Goal: Transaction & Acquisition: Purchase product/service

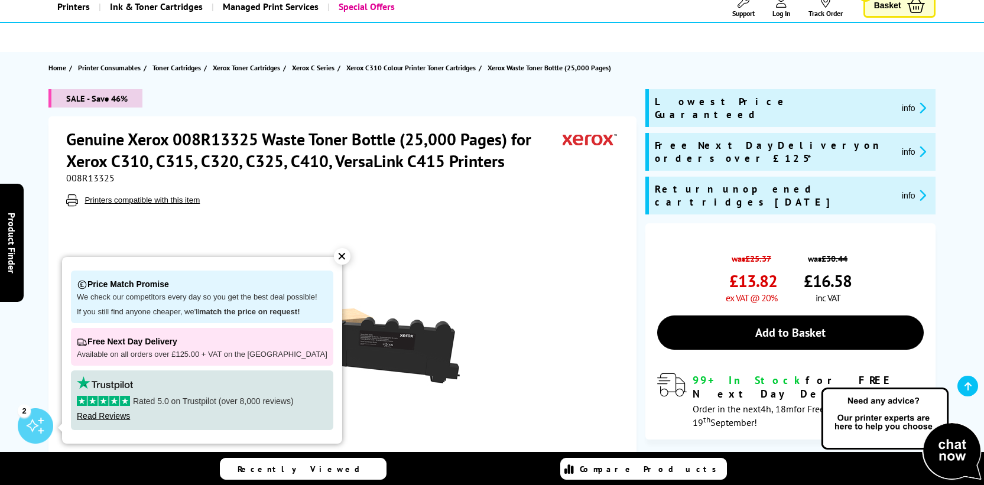
click at [338, 252] on div "✕" at bounding box center [342, 256] width 17 height 17
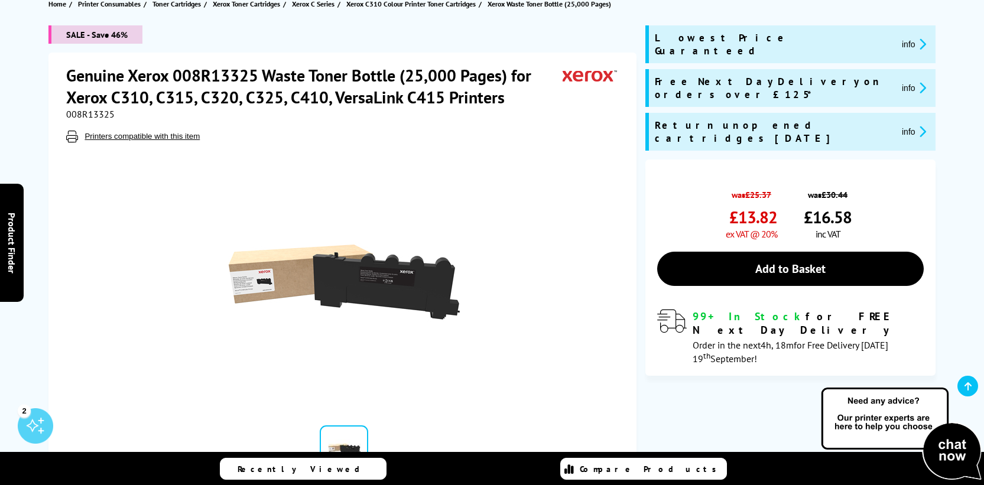
scroll to position [147, 0]
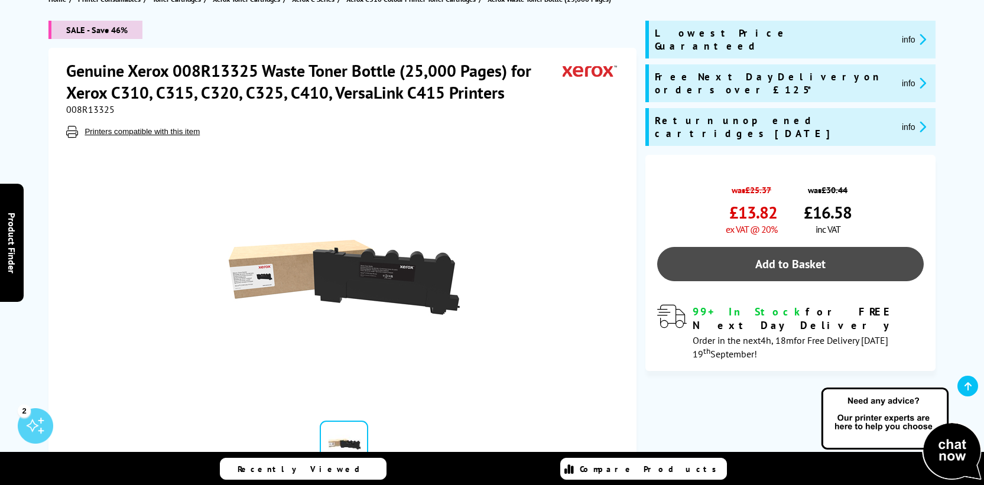
click at [760, 247] on link "Add to Basket" at bounding box center [790, 264] width 266 height 34
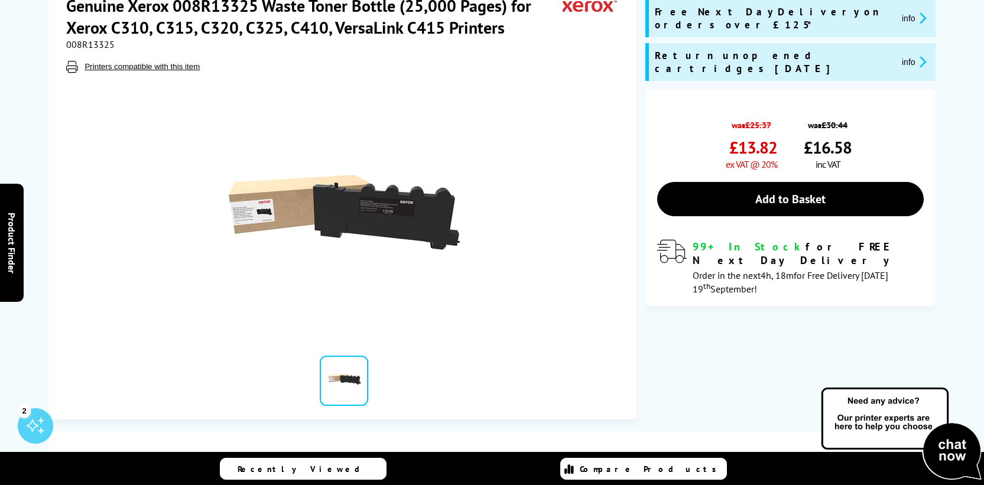
scroll to position [0, 0]
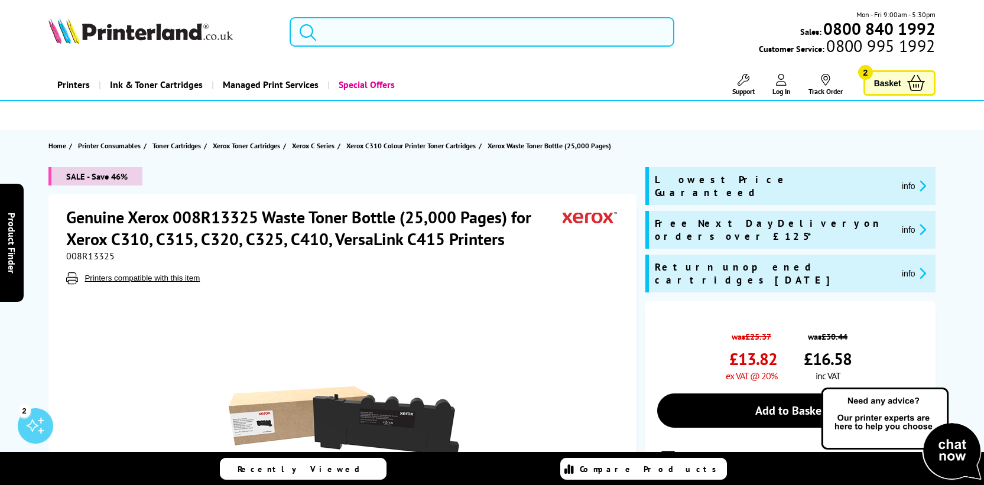
click at [456, 39] on input "search" at bounding box center [483, 32] width 386 height 30
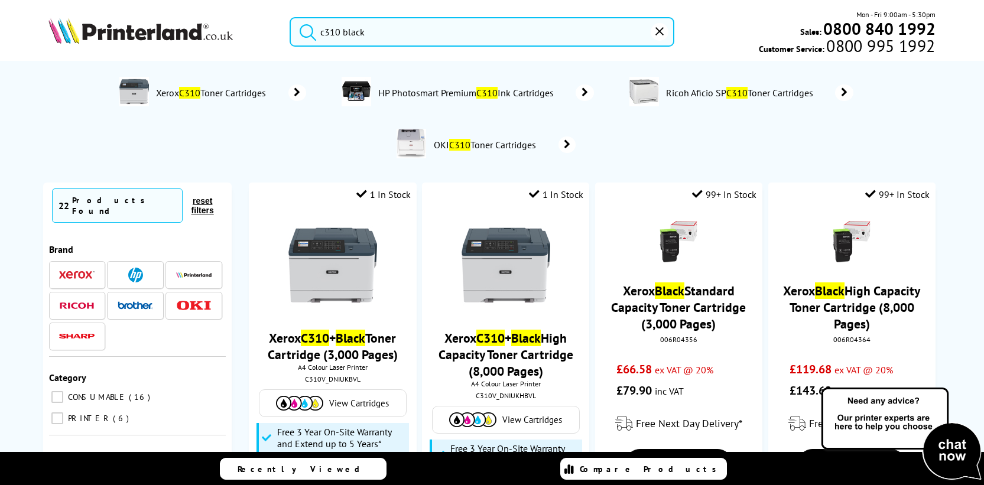
type input "c310 black"
click at [290, 17] on button "submit" at bounding box center [305, 30] width 30 height 26
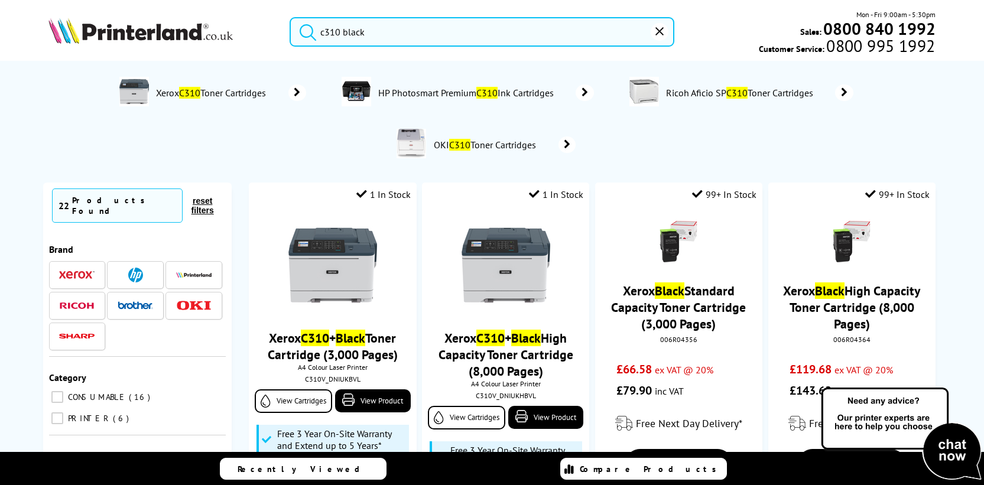
click at [773, 33] on div "Mon - Fri 9:00am - 5:30pm Sales: 0800 840 1992 Customer Service: 0800 995 1992" at bounding box center [805, 32] width 261 height 46
click at [527, 44] on input "c310 black" at bounding box center [483, 32] width 386 height 30
click at [290, 17] on button "submit" at bounding box center [305, 30] width 30 height 26
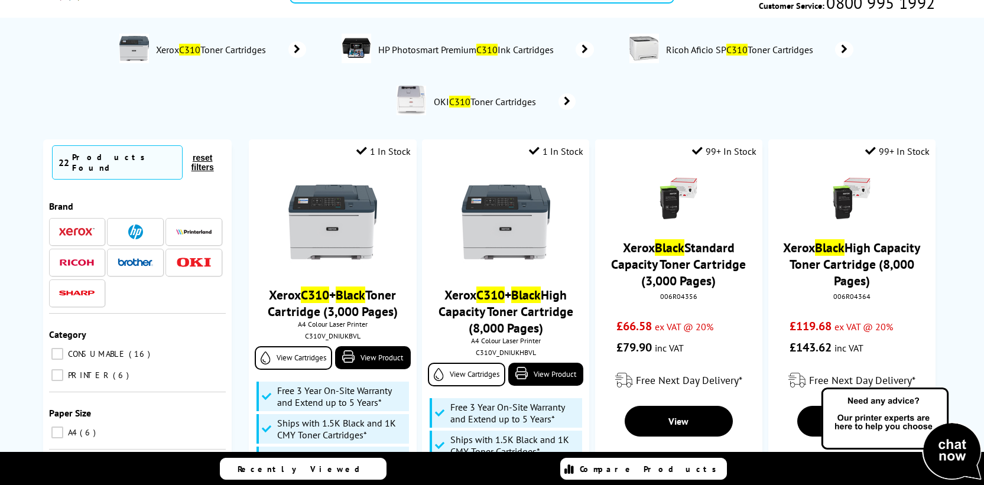
scroll to position [54, 0]
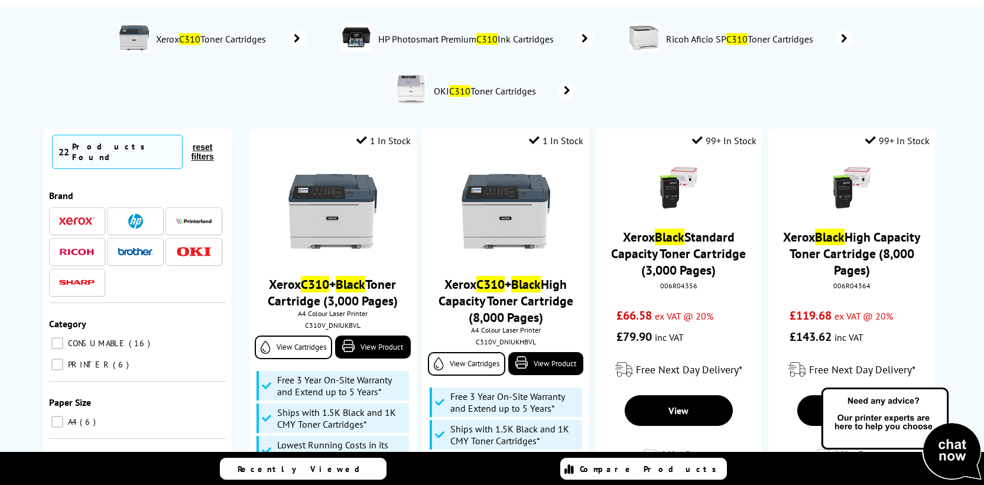
click at [106, 339] on span "CONSUMABLE" at bounding box center [96, 343] width 63 height 11
click at [63, 339] on input "CONSUMABLE 16" at bounding box center [57, 344] width 12 height 12
checkbox input "true"
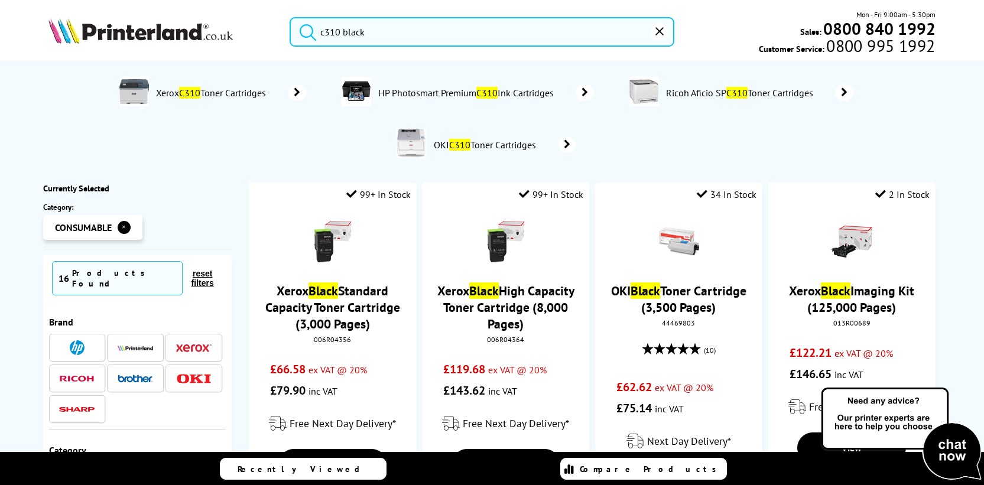
scroll to position [56, 0]
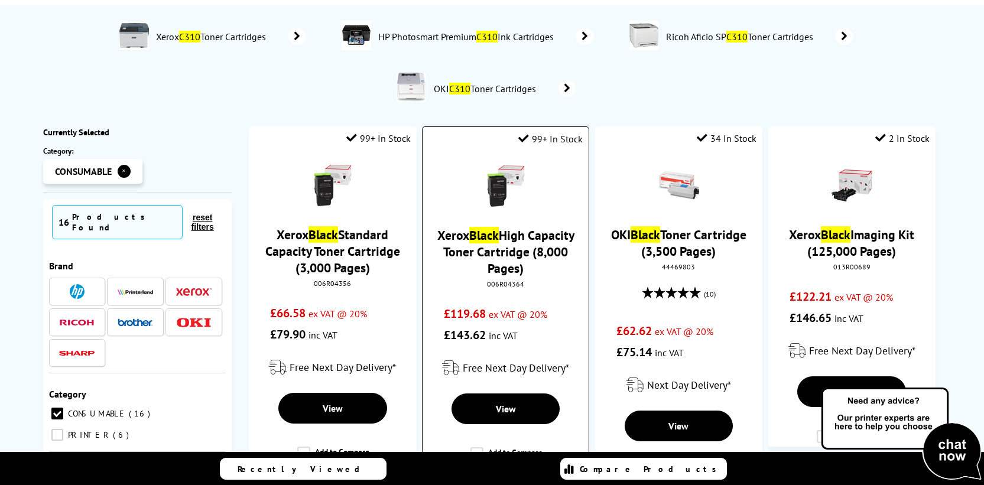
click at [505, 257] on link "Xerox Black High Capacity Toner Cartridge (8,000 Pages)" at bounding box center [506, 252] width 137 height 50
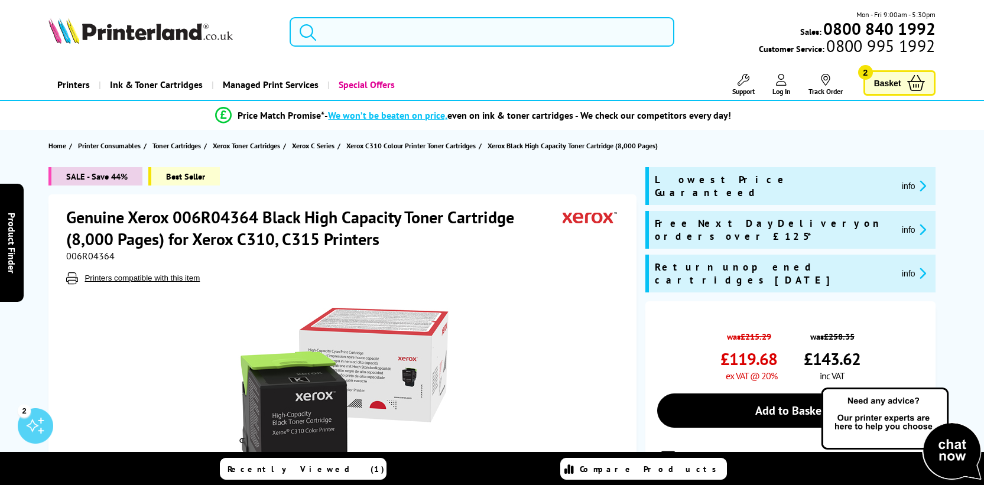
click at [417, 34] on input "search" at bounding box center [483, 32] width 386 height 30
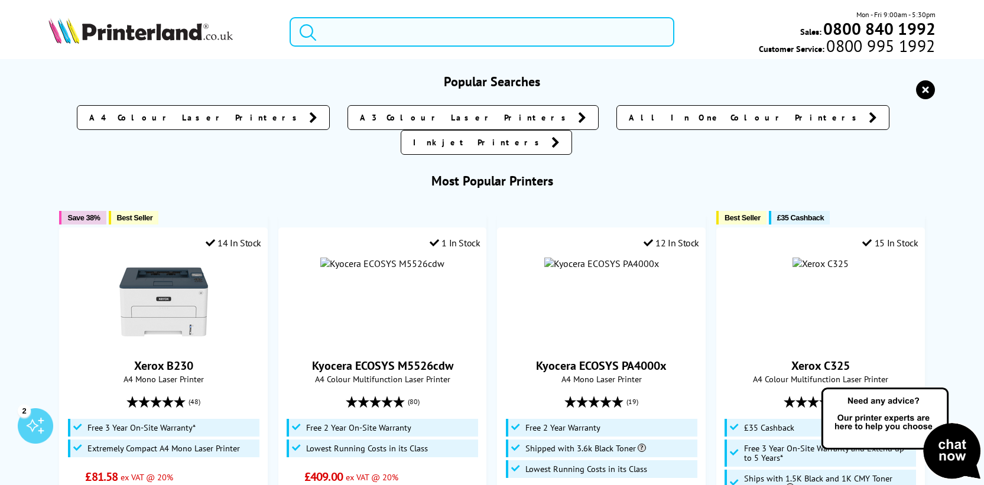
paste input "Xerox C310/C315 Toner Cartridge waste box (008R13325)"
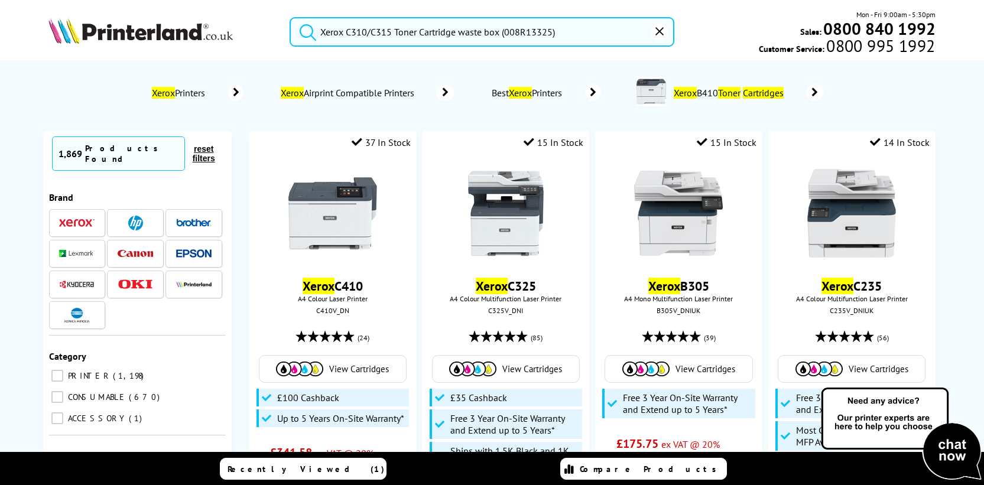
click at [290, 17] on button "submit" at bounding box center [305, 30] width 30 height 26
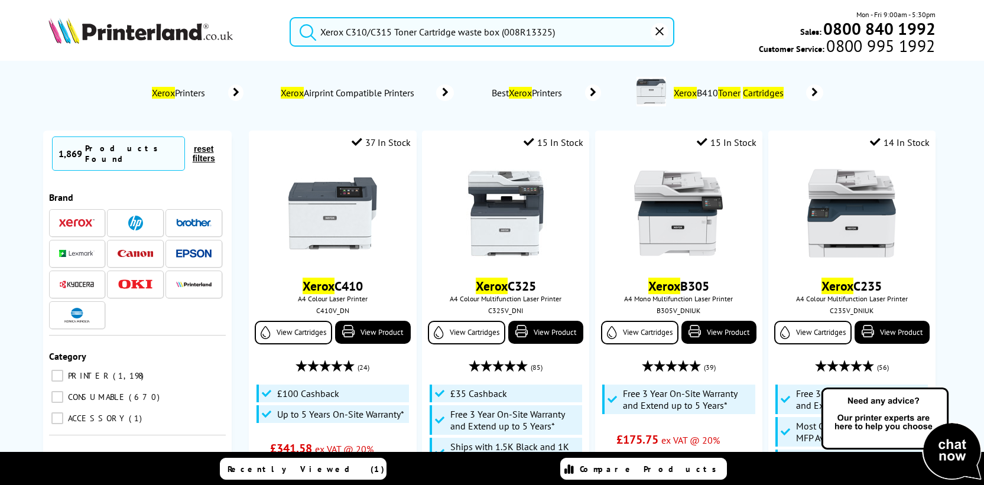
drag, startPoint x: 566, startPoint y: 28, endPoint x: 338, endPoint y: 35, distance: 228.9
click at [338, 35] on input "Xerox C310/C315 Toner Cartridge waste box (008R13325)" at bounding box center [483, 32] width 386 height 30
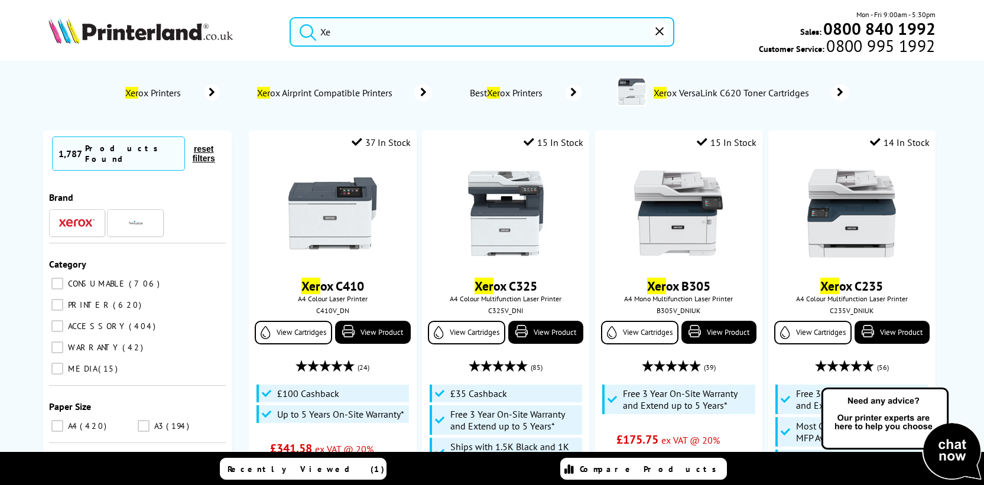
type input "X"
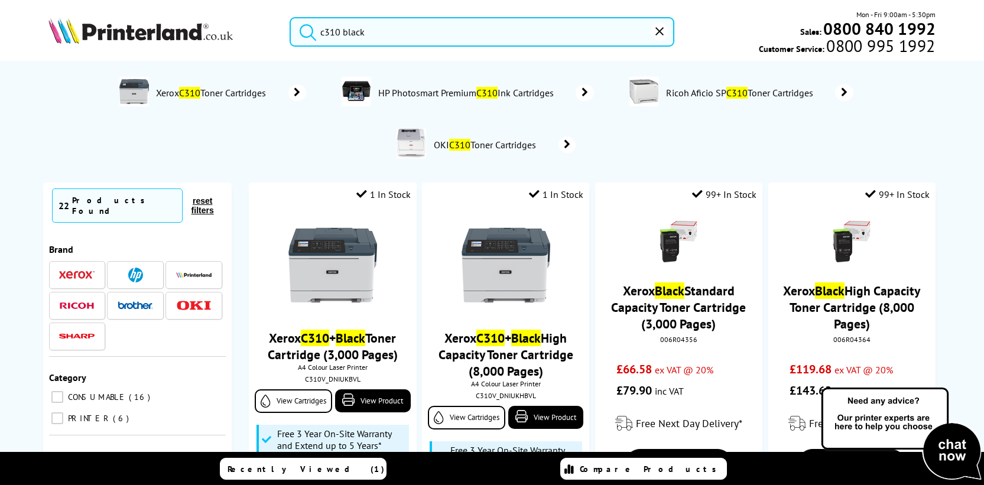
type input "c310 black"
click at [290, 17] on button "submit" at bounding box center [305, 30] width 30 height 26
click at [109, 384] on div "CONSUMABLE 16 PRINTER 6" at bounding box center [137, 408] width 177 height 48
click at [108, 392] on span "CONSUMABLE" at bounding box center [96, 397] width 63 height 11
click at [63, 391] on input "CONSUMABLE 16" at bounding box center [57, 397] width 12 height 12
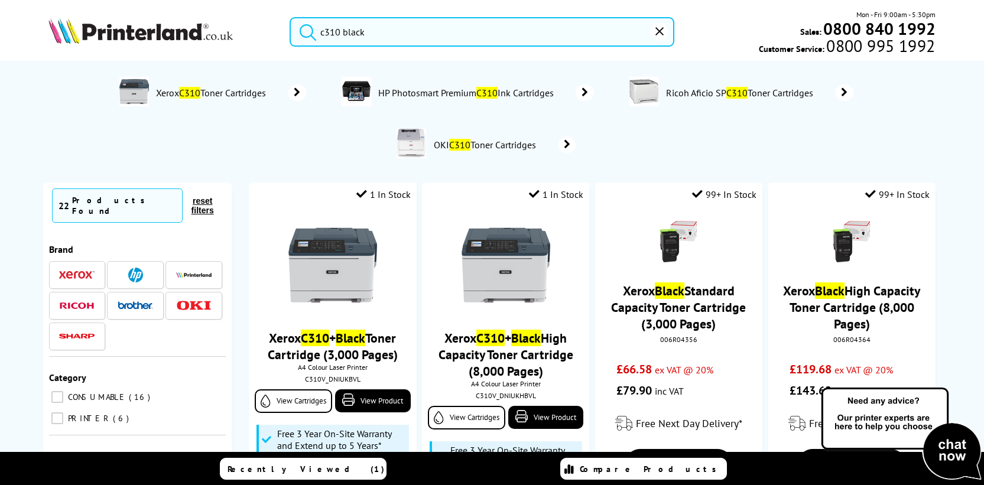
checkbox input "true"
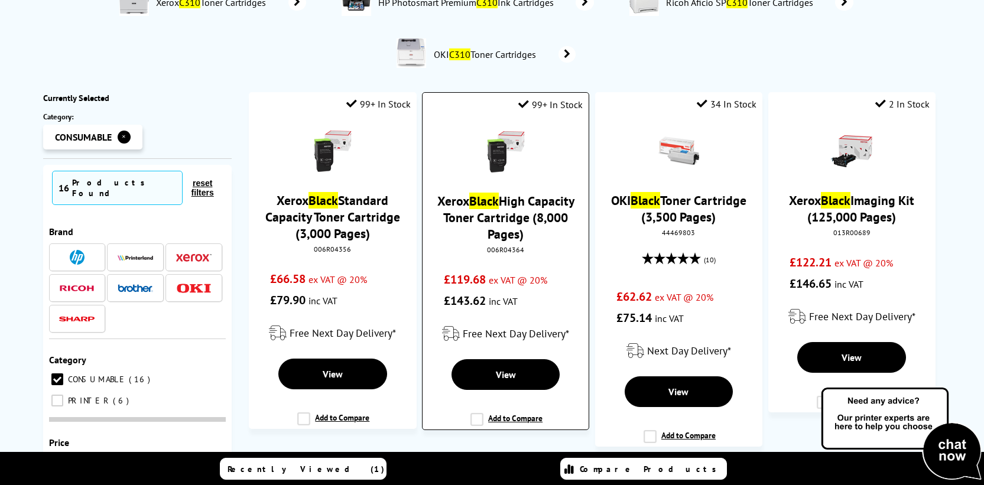
scroll to position [94, 0]
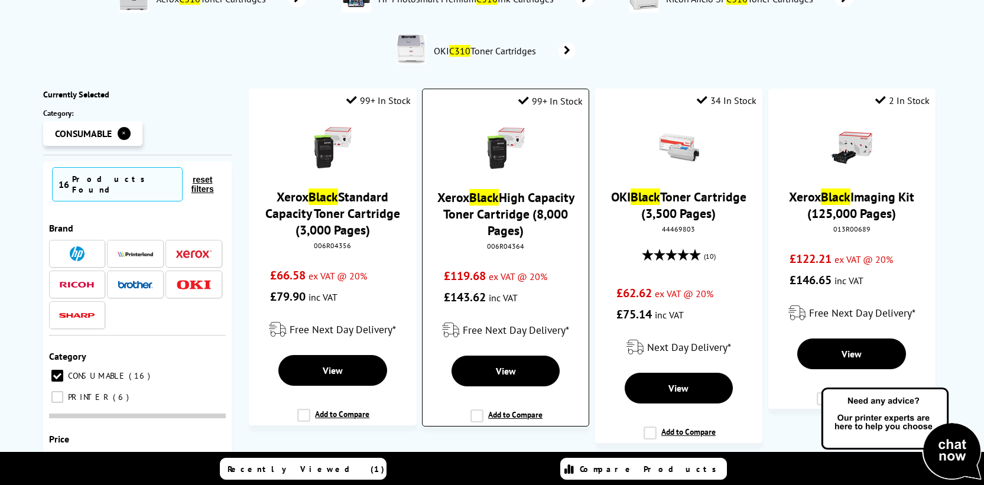
click at [510, 233] on link "Xerox Black High Capacity Toner Cartridge (8,000 Pages)" at bounding box center [506, 214] width 137 height 50
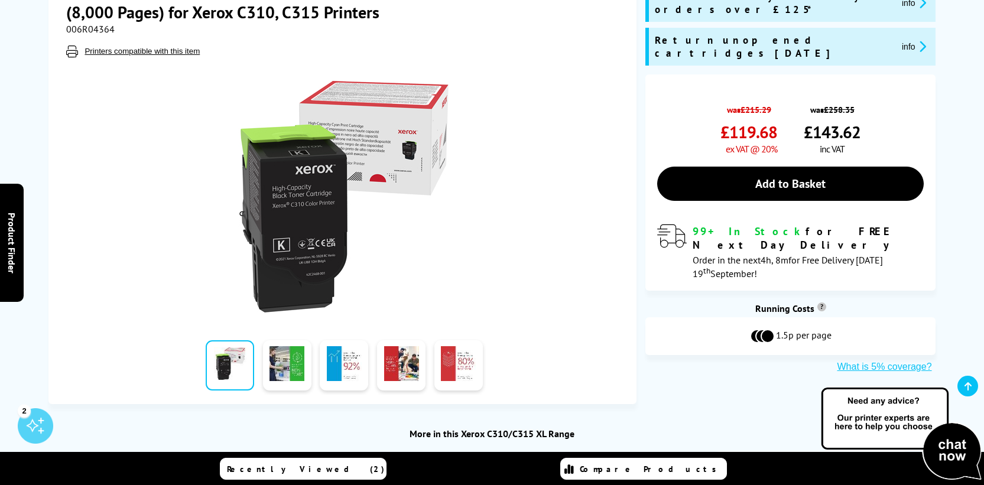
scroll to position [252, 0]
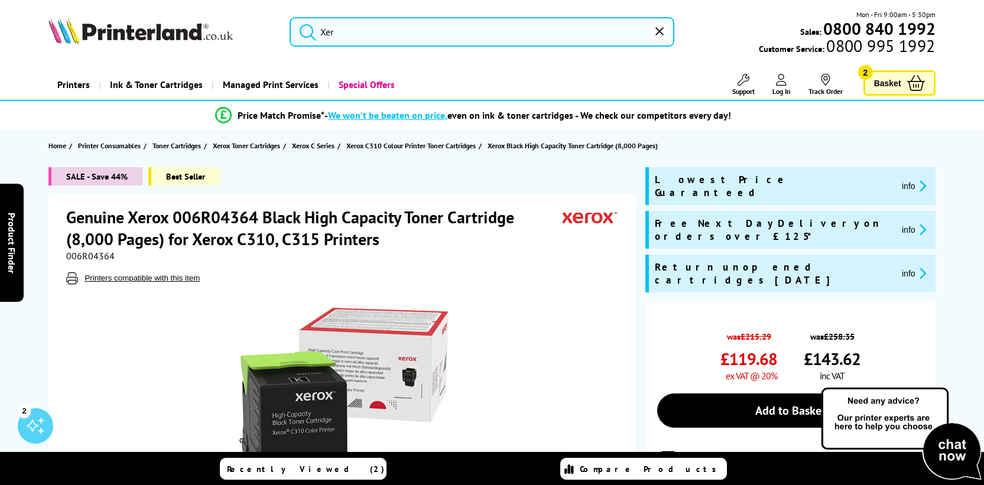
type input "Xerox C310/C315 Toner Cartridge waste box (008R13325)"
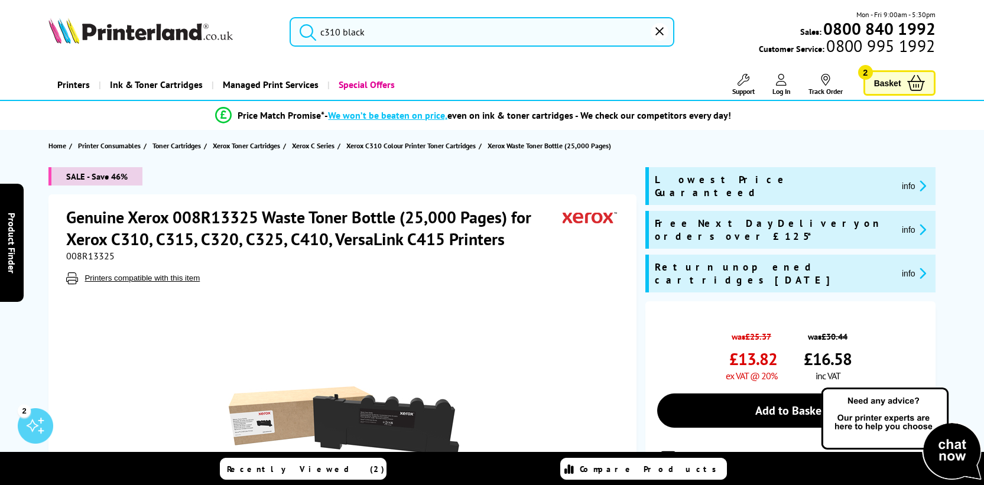
click at [506, 41] on input "c310 black" at bounding box center [483, 32] width 386 height 30
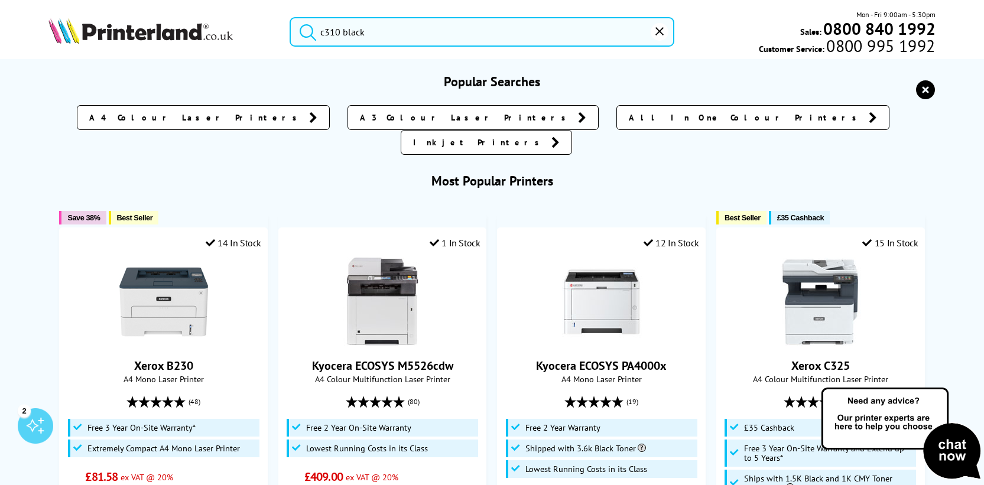
click at [290, 17] on button "submit" at bounding box center [305, 30] width 30 height 26
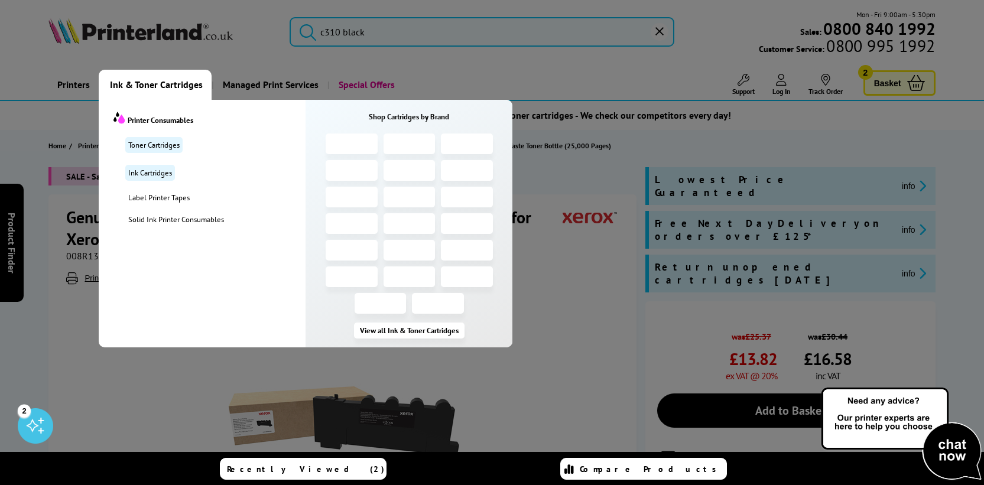
click at [112, 91] on span "Ink & Toner Cartridges" at bounding box center [156, 85] width 93 height 30
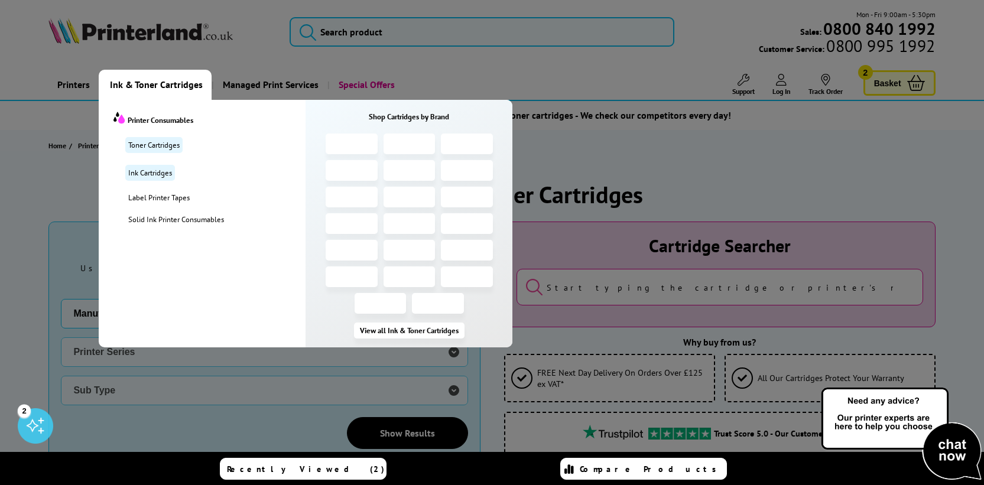
click at [182, 88] on span "Ink & Toner Cartridges" at bounding box center [156, 85] width 93 height 30
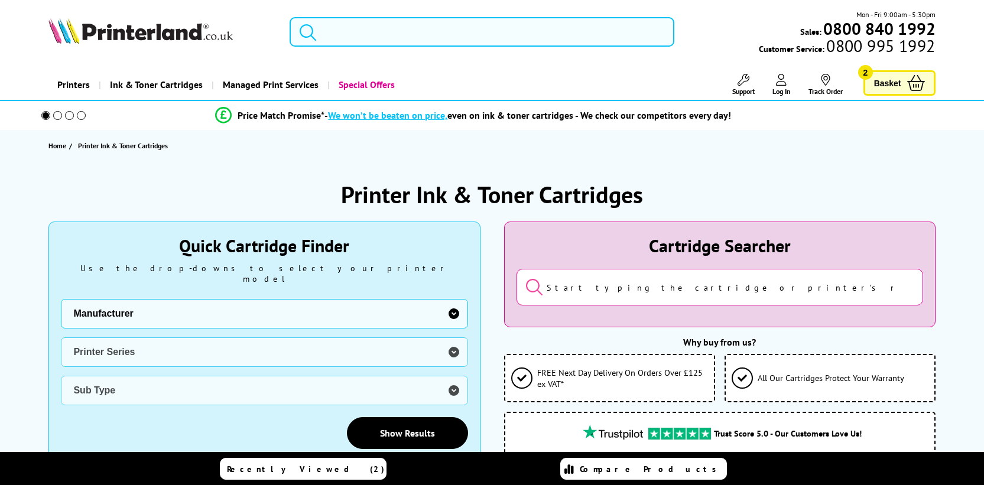
click at [180, 93] on span "Ink & Toner Cartridges" at bounding box center [156, 85] width 93 height 30
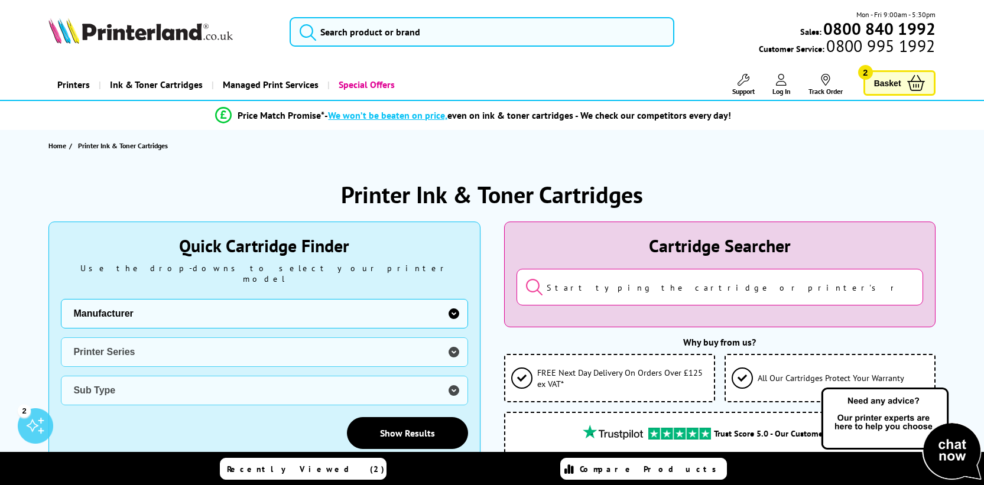
click at [720, 299] on input "search" at bounding box center [720, 287] width 407 height 37
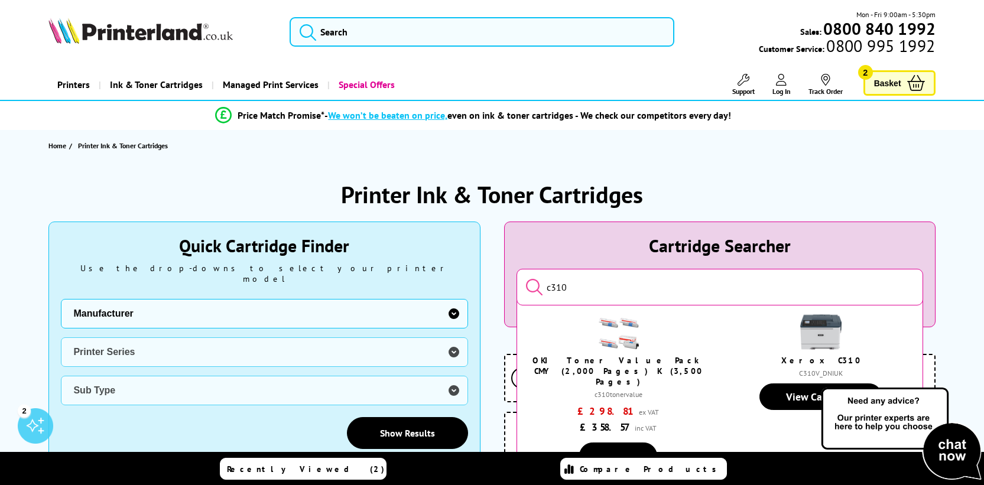
type input "c310"
click at [877, 264] on div "Cartridge Searcher c310 OKI Toner Value Pack CMY (2,000 Pages) K (3,500 Pages) …" at bounding box center [720, 275] width 432 height 106
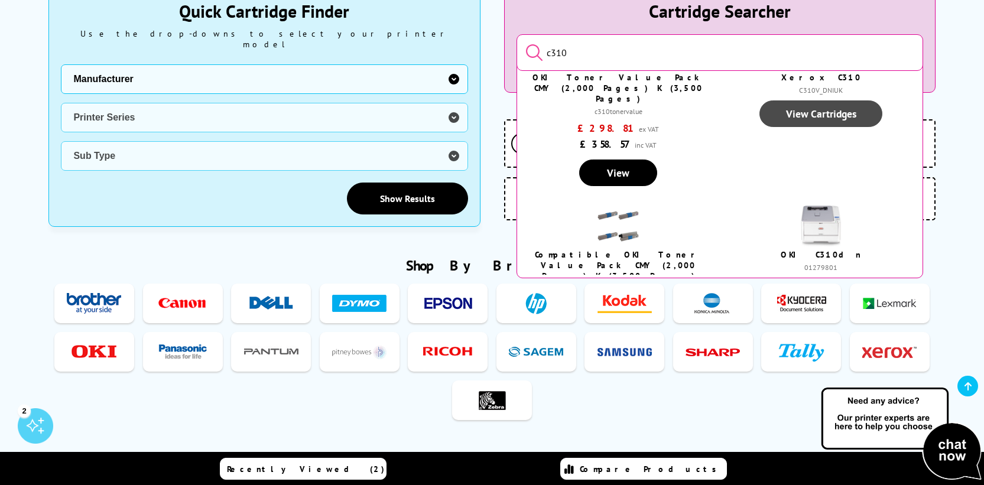
scroll to position [23, 0]
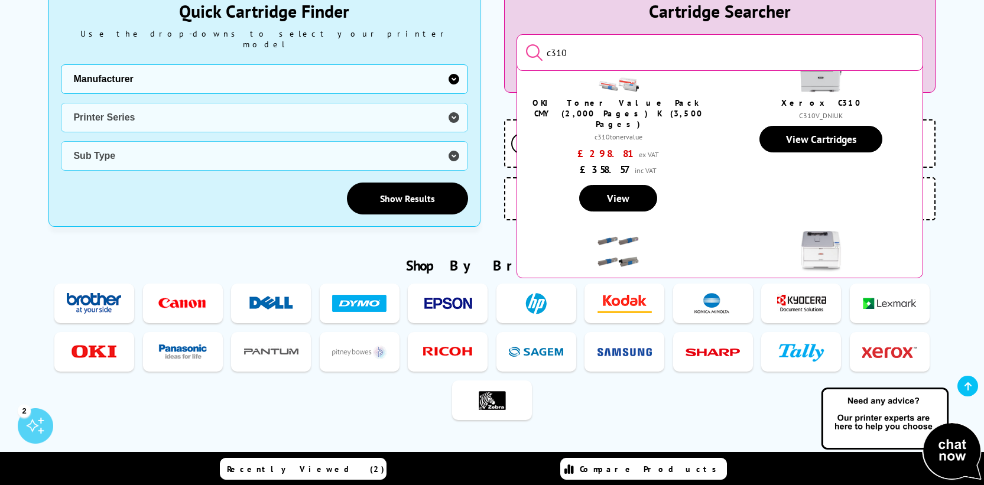
click at [827, 119] on div "C310V_DNIUK" at bounding box center [821, 115] width 185 height 9
click at [815, 128] on link "View Cartridges" at bounding box center [822, 139] width 124 height 27
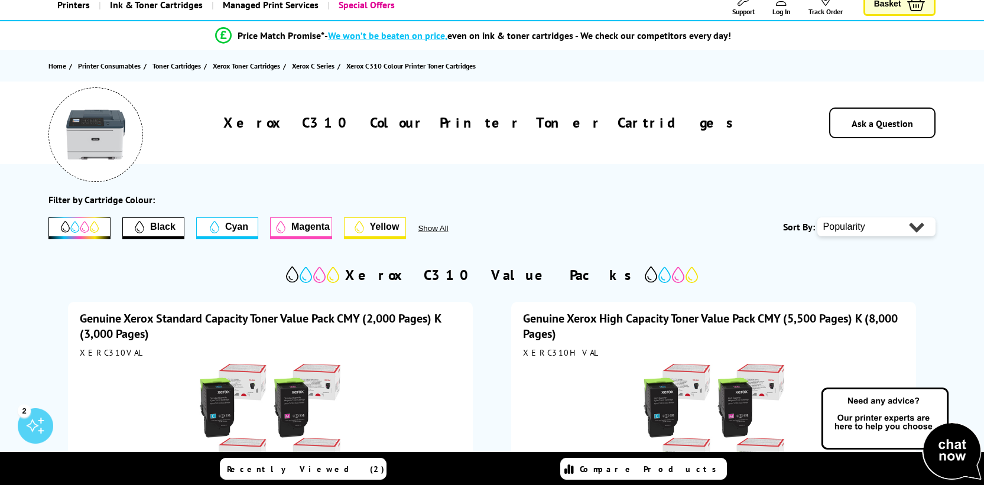
scroll to position [92, 0]
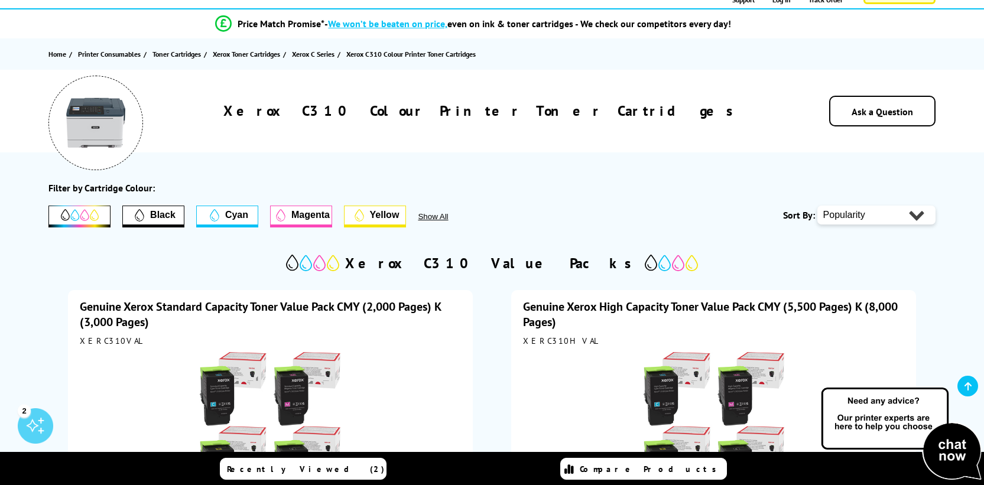
click at [156, 218] on span "Black" at bounding box center [162, 215] width 25 height 11
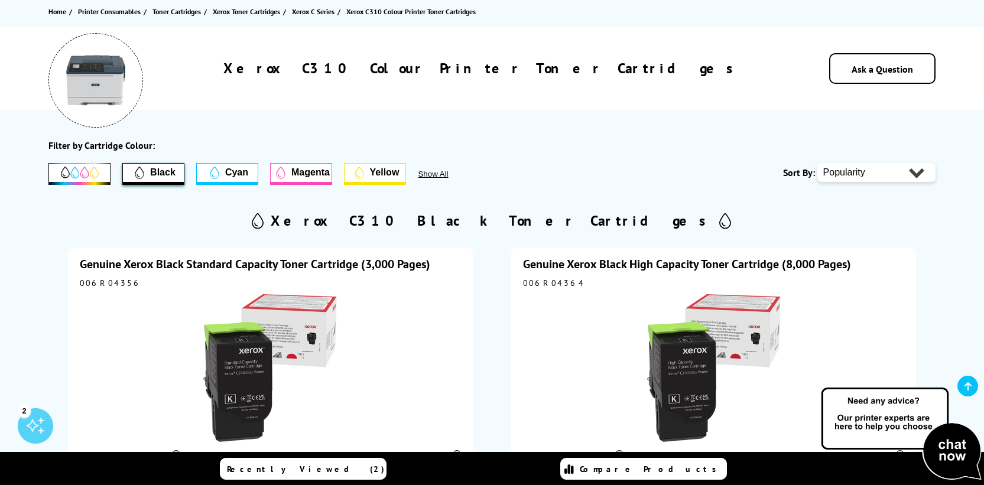
scroll to position [275, 0]
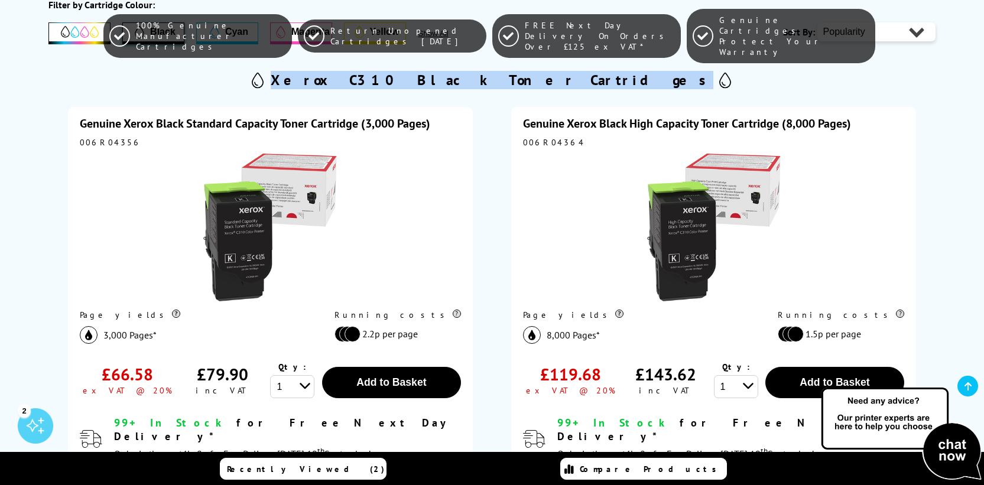
drag, startPoint x: 388, startPoint y: 82, endPoint x: 608, endPoint y: 79, distance: 220.0
click at [608, 79] on div "Xerox C310 Black Toner Cartridges" at bounding box center [491, 80] width 887 height 24
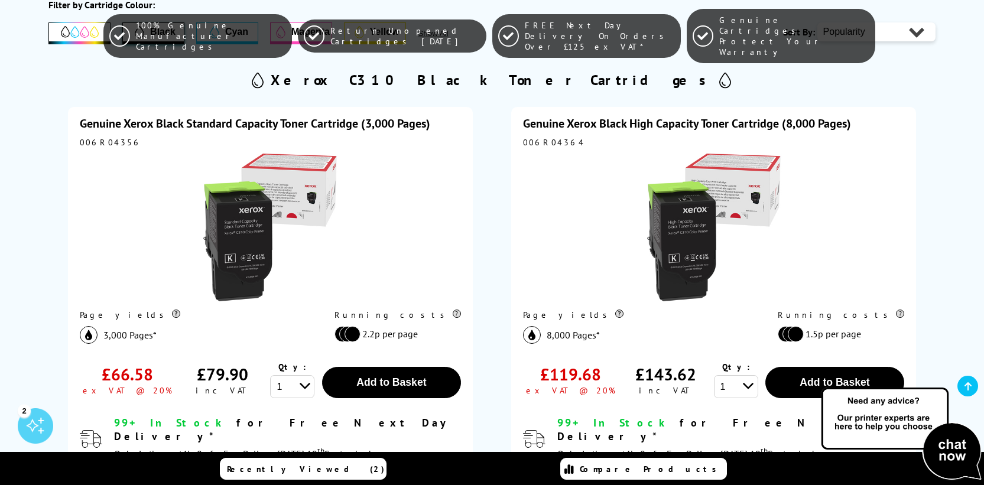
click at [720, 79] on icon at bounding box center [726, 80] width 13 height 18
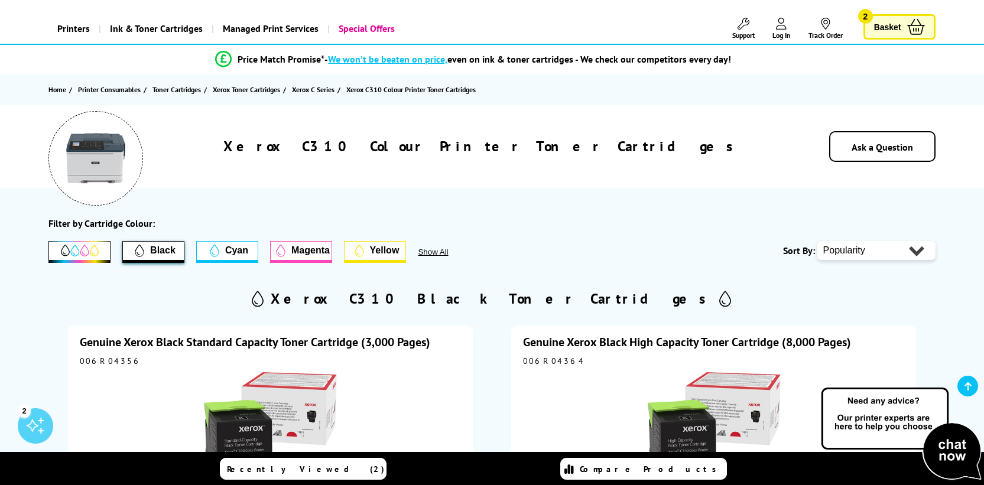
scroll to position [0, 0]
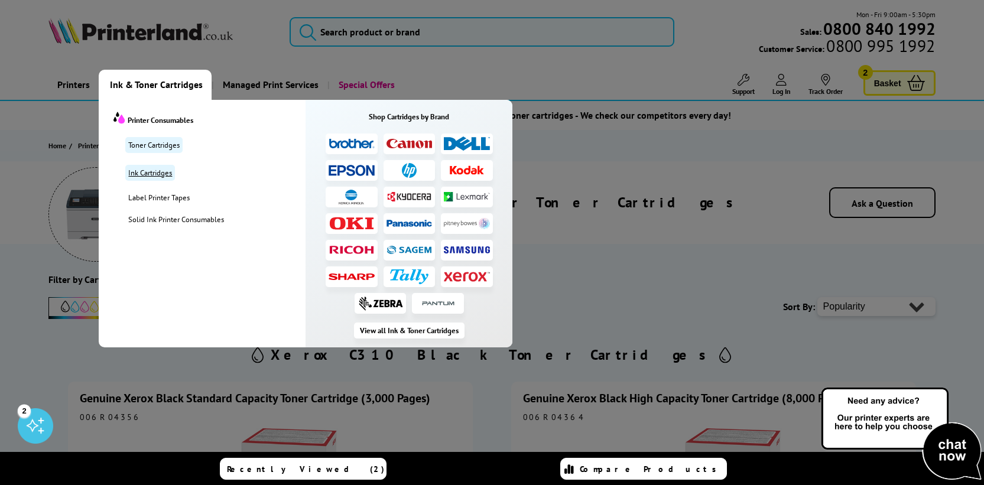
click at [159, 176] on link "Ink Cartridges" at bounding box center [150, 173] width 50 height 16
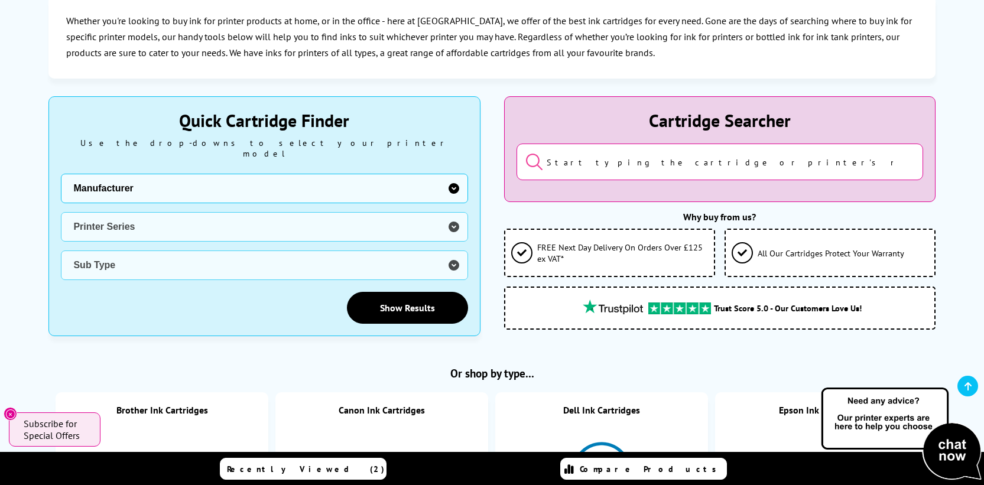
scroll to position [227, 0]
click at [387, 177] on select "Manufacturer Brother Canon Cubify Dell Dymo Epson HP Kodak Konica Minolta Kyoce…" at bounding box center [264, 188] width 407 height 30
click at [387, 183] on select "Manufacturer Brother Canon Cubify Dell Dymo Epson HP Kodak Konica Minolta Kyoce…" at bounding box center [264, 188] width 407 height 30
select select "13815"
click at [61, 173] on select "Manufacturer Brother Canon Cubify Dell Dymo Epson HP Kodak Konica Minolta Kyoce…" at bounding box center [264, 188] width 407 height 30
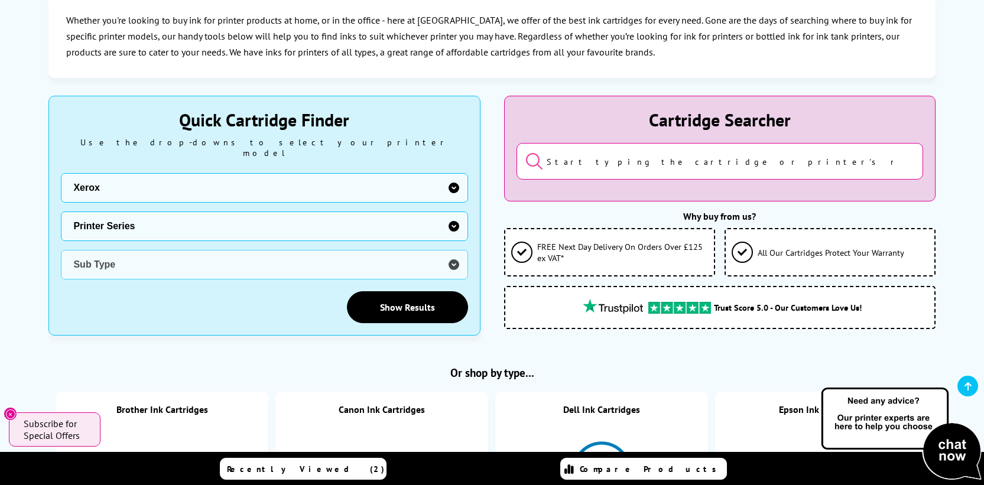
click at [234, 212] on select "Printer Series B Series C Series Colorqube Series Colour Series DocuPrint Serie…" at bounding box center [264, 227] width 407 height 30
click at [248, 216] on select "Printer Series B Series C Series Colorqube Series Colour Series DocuPrint Serie…" at bounding box center [264, 227] width 407 height 30
select select "38179"
click at [61, 212] on select "Printer Series B Series C Series Colorqube Series Colour Series DocuPrint Serie…" at bounding box center [264, 227] width 407 height 30
click at [375, 296] on link "Show Results" at bounding box center [407, 307] width 121 height 32
